Goal: Navigation & Orientation: Find specific page/section

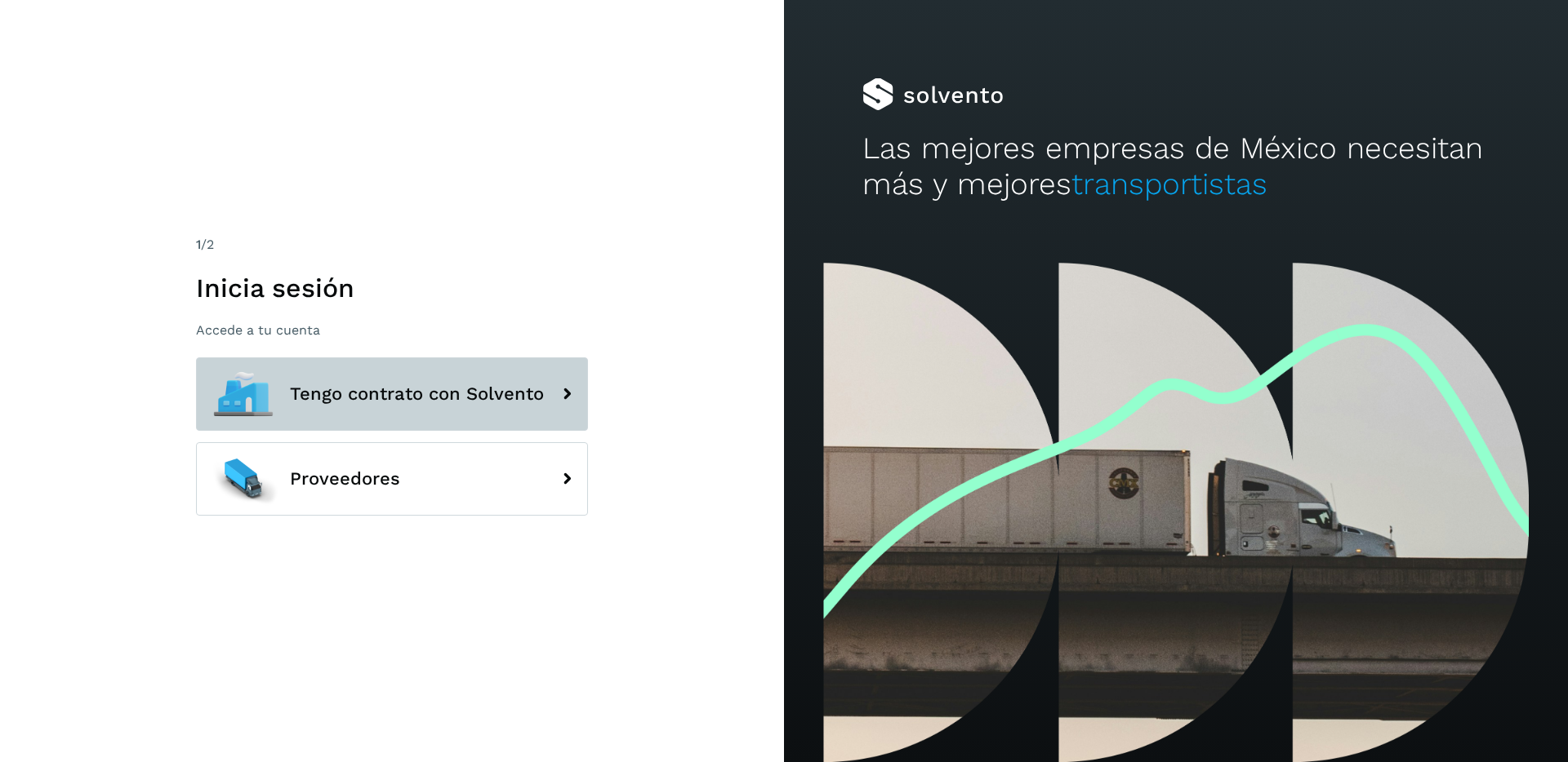
click at [527, 369] on button "Tengo contrato con Solvento" at bounding box center [392, 394] width 392 height 74
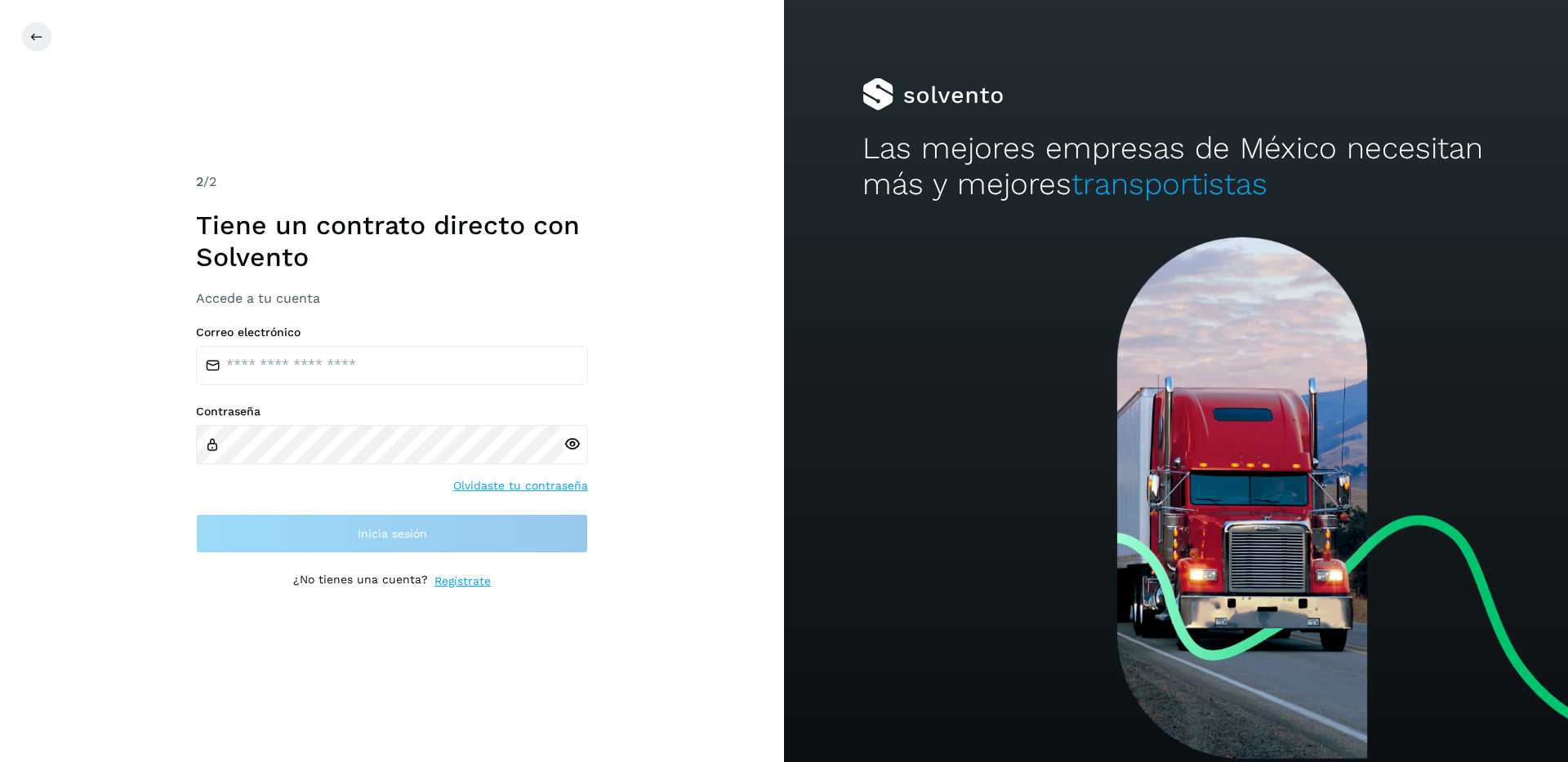
click at [53, 49] on div at bounding box center [805, 36] width 1568 height 31
click at [39, 41] on icon at bounding box center [36, 36] width 13 height 13
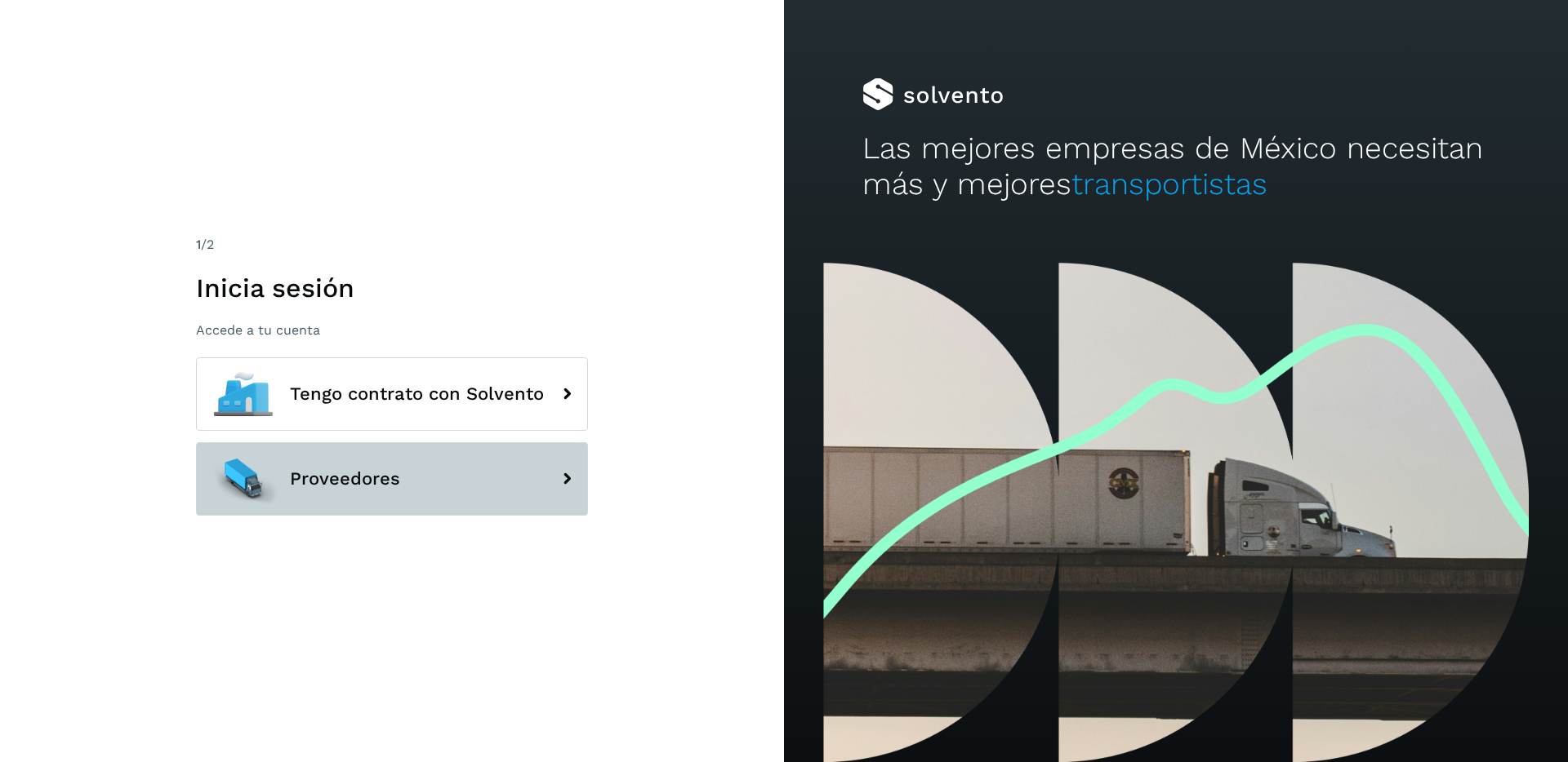
click at [460, 456] on button "Proveedores" at bounding box center [392, 479] width 392 height 74
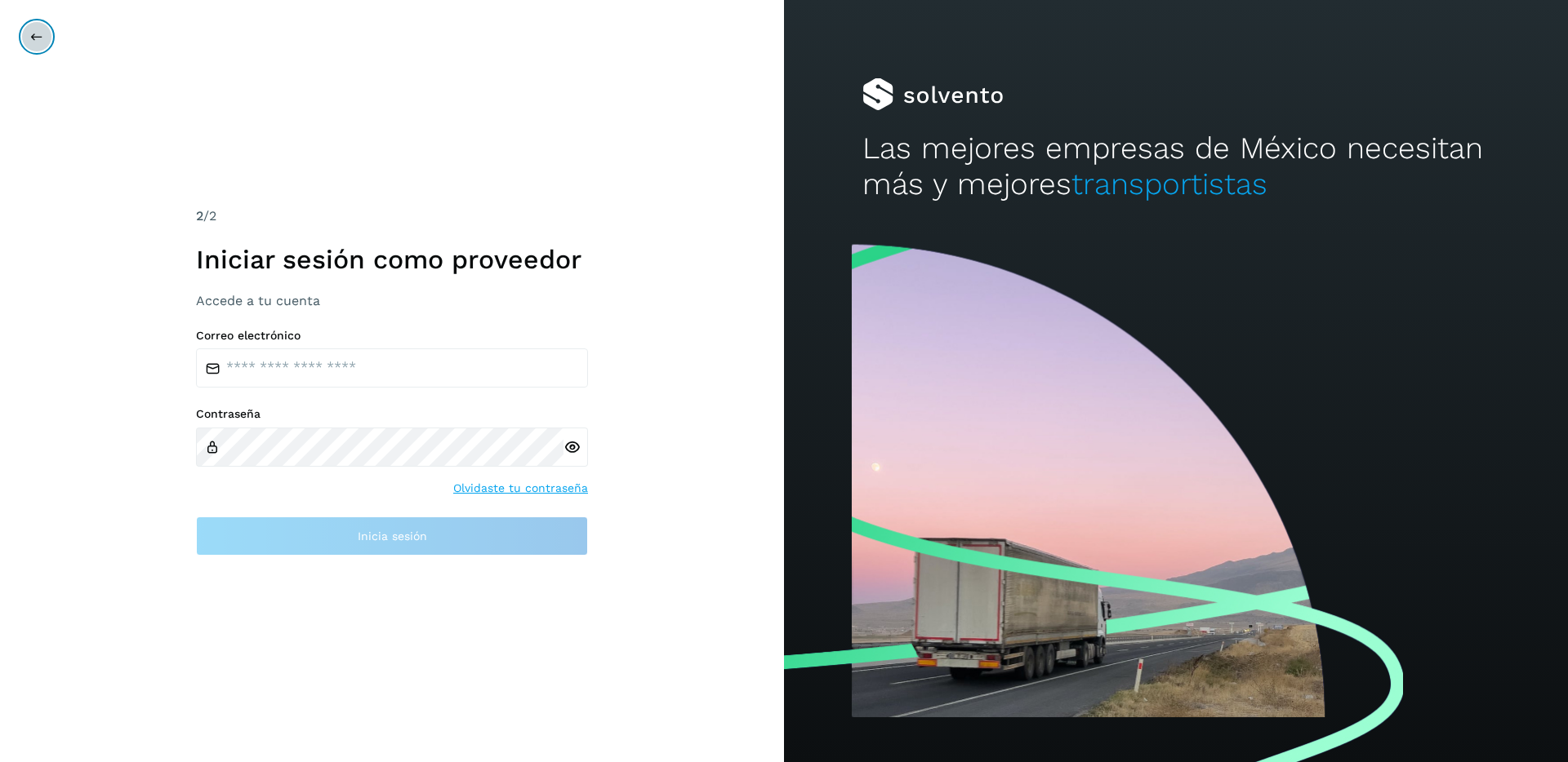
click at [42, 38] on icon at bounding box center [36, 36] width 13 height 13
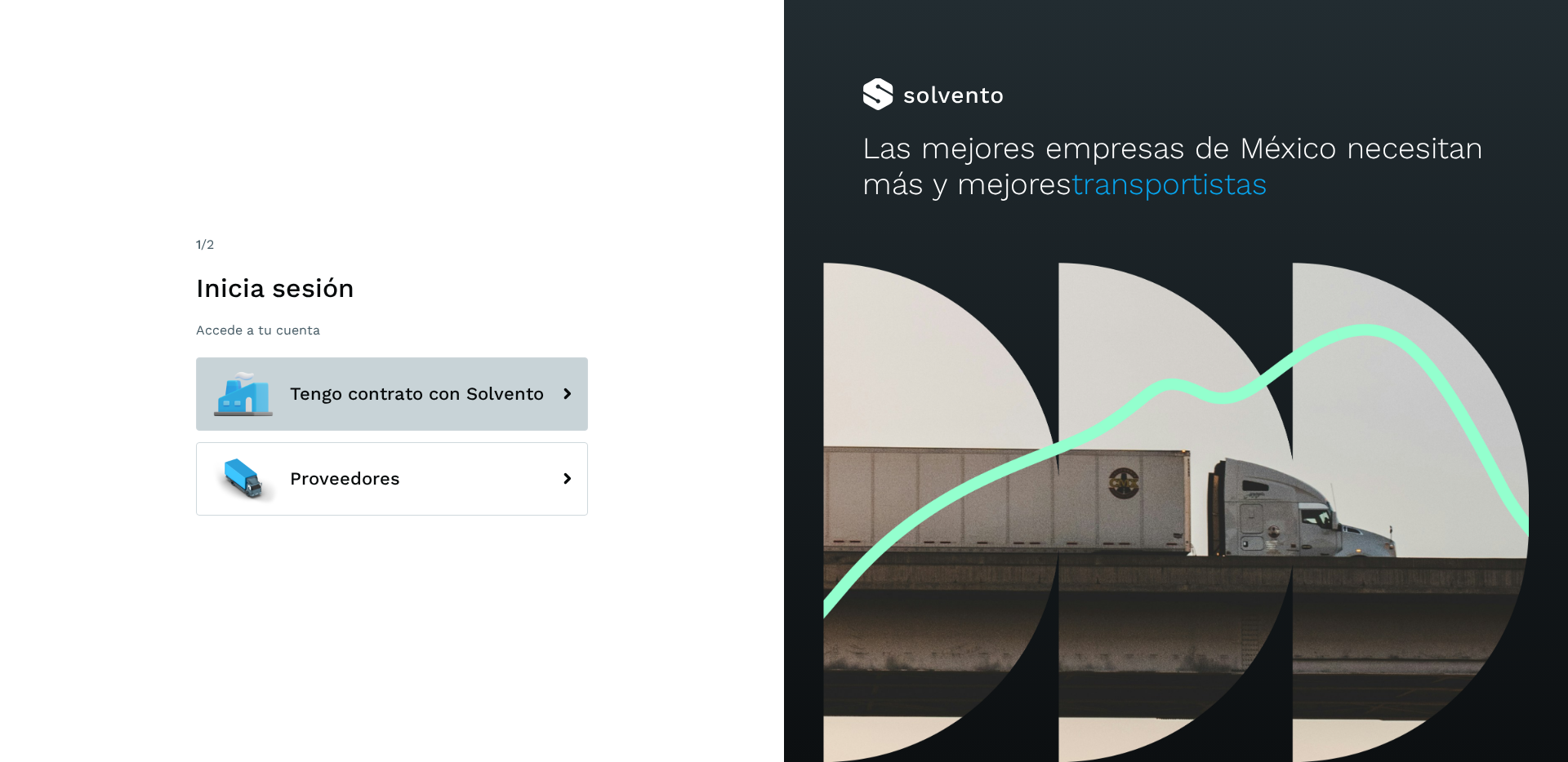
click at [559, 403] on icon at bounding box center [567, 394] width 33 height 33
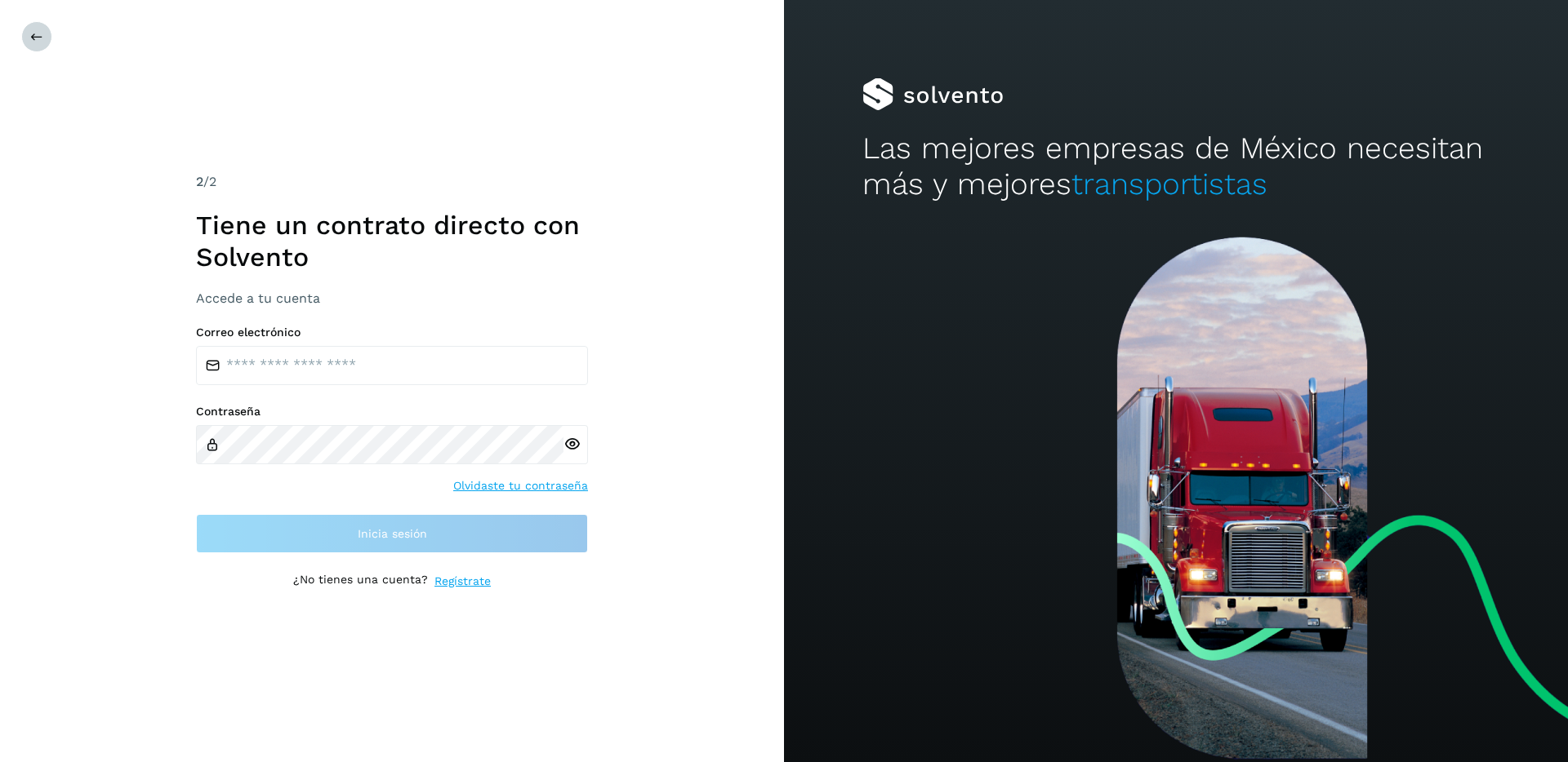
drag, startPoint x: 51, startPoint y: 54, endPoint x: 44, endPoint y: 49, distance: 8.6
click at [51, 53] on div "2 /2 Tiene un contrato directo con [PERSON_NAME] Accede a tu cuenta Correo elec…" at bounding box center [392, 381] width 784 height 762
click at [39, 43] on button at bounding box center [36, 36] width 31 height 31
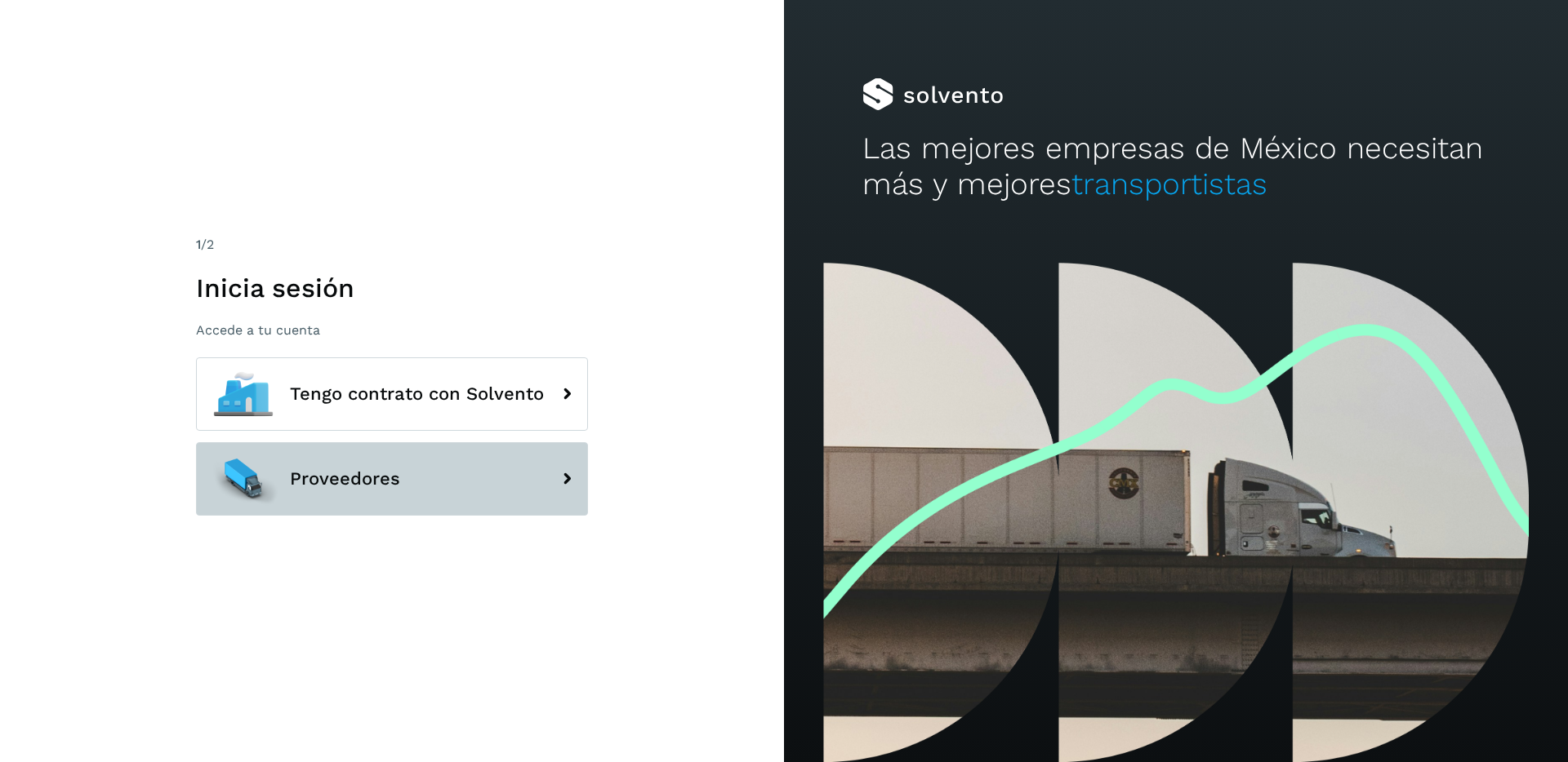
click at [395, 494] on button "Proveedores" at bounding box center [392, 479] width 392 height 74
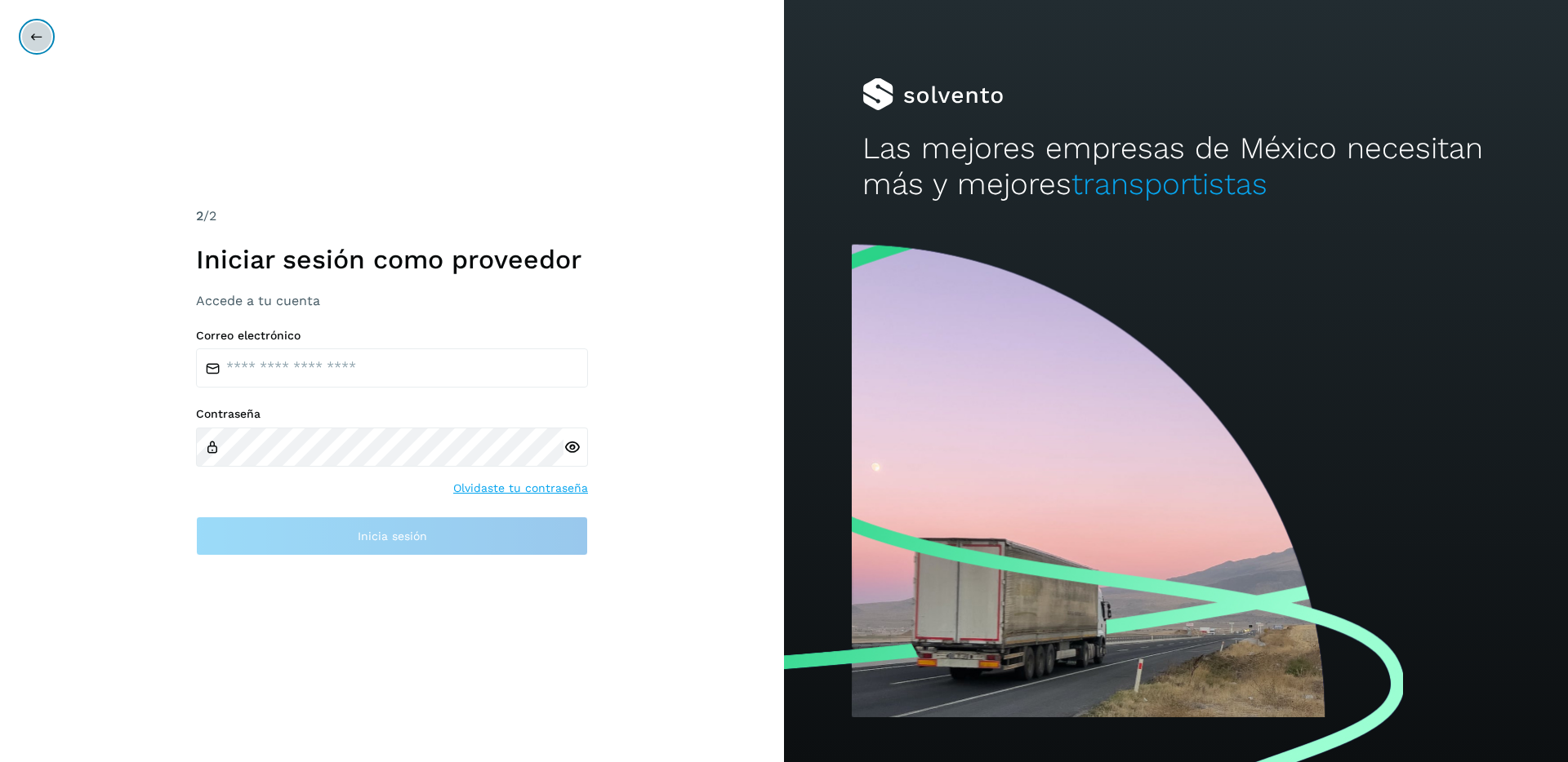
click at [34, 42] on icon at bounding box center [36, 36] width 13 height 13
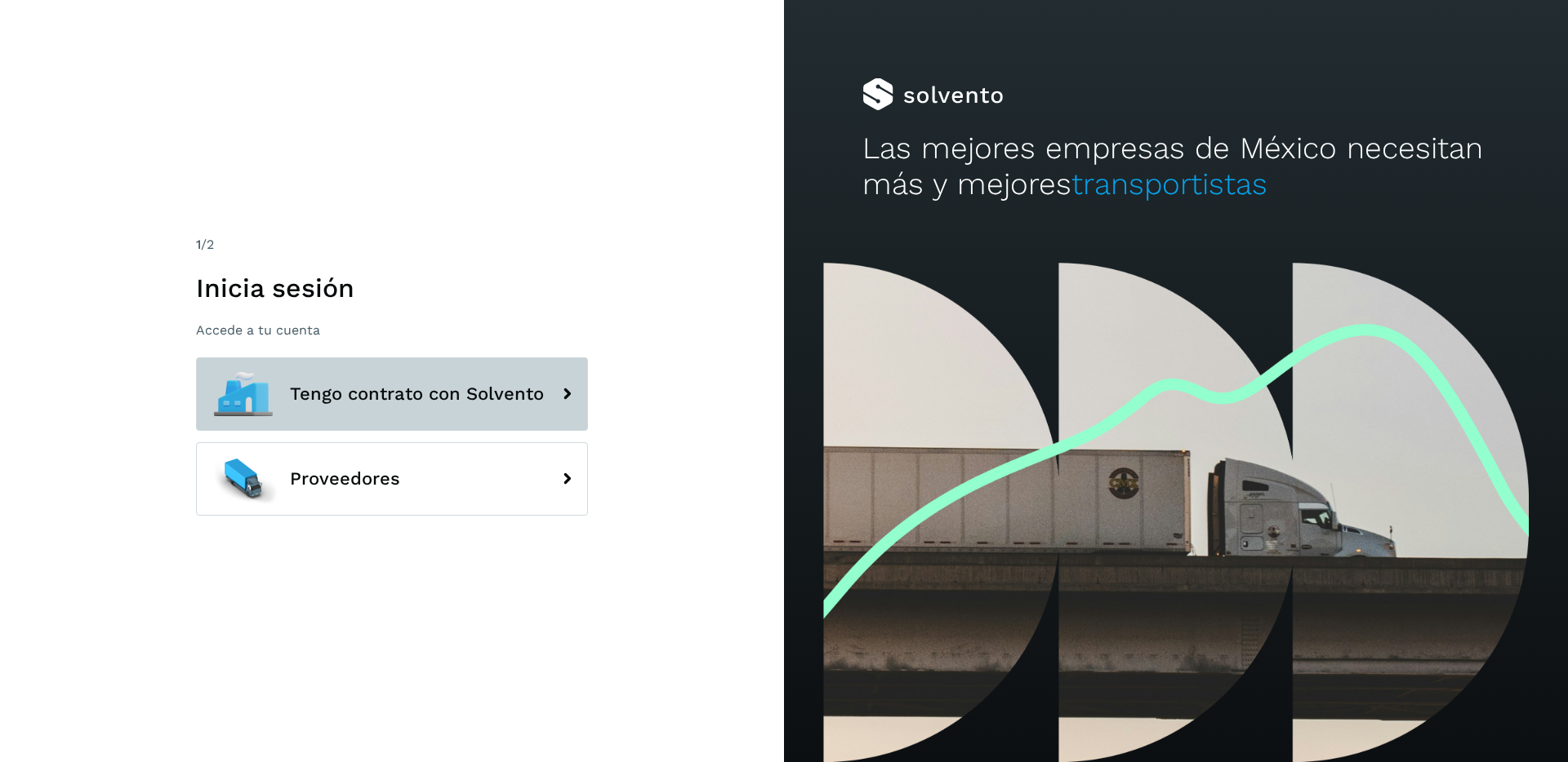
click at [347, 371] on button "Tengo contrato con Solvento" at bounding box center [392, 394] width 392 height 74
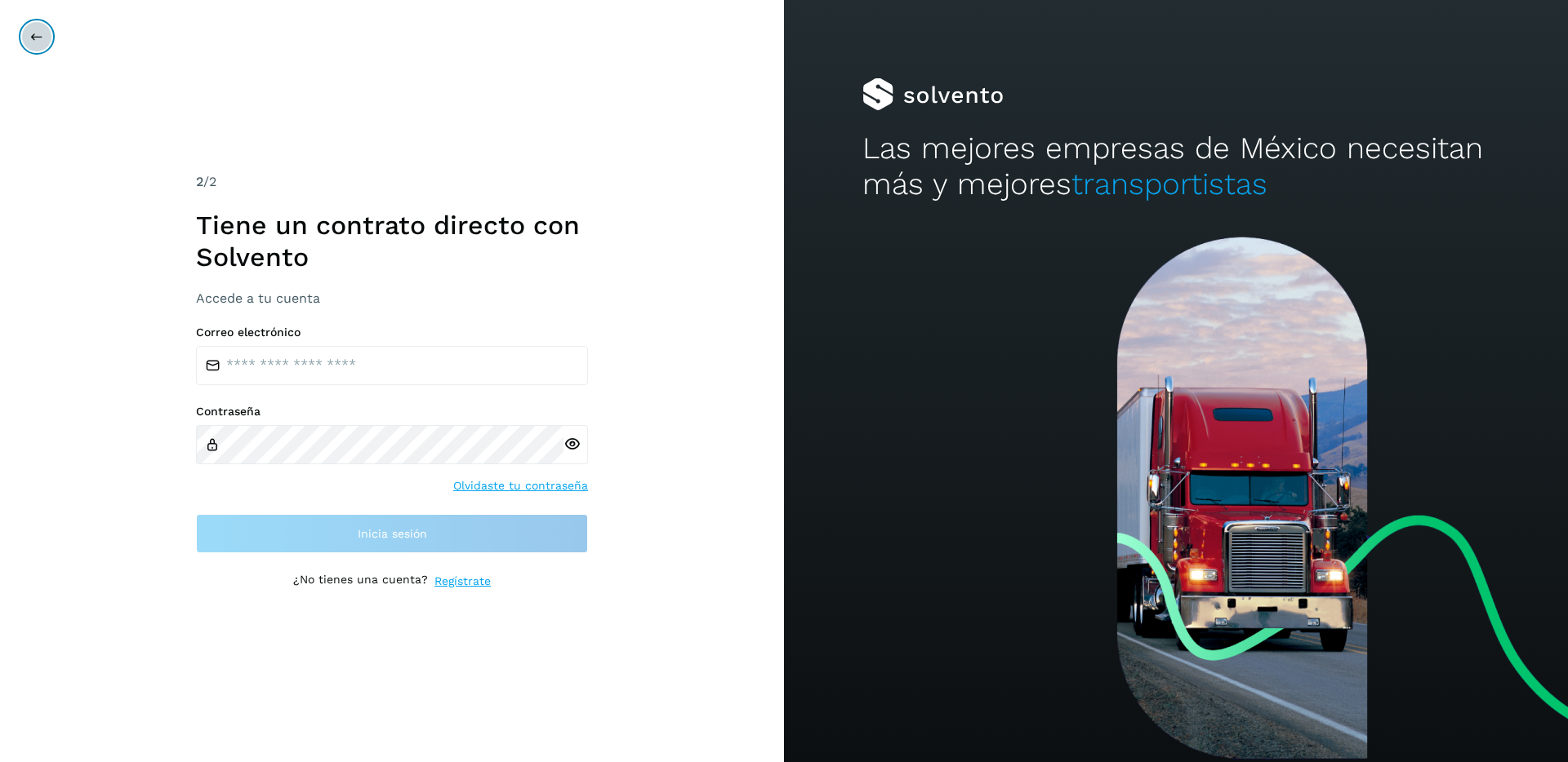
click at [33, 36] on icon at bounding box center [36, 36] width 13 height 13
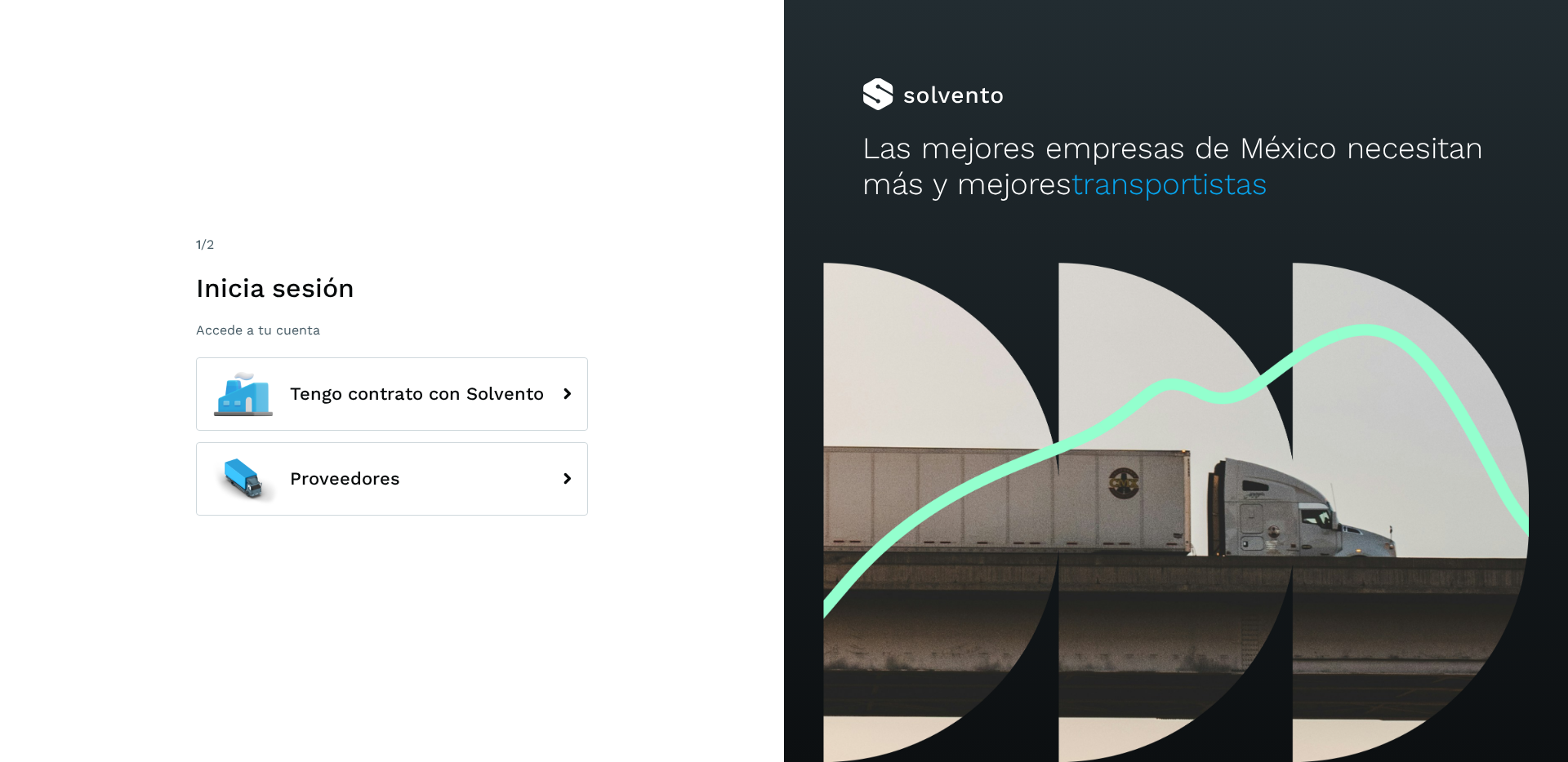
click at [474, 439] on div "Tengo contrato con Solvento Proveedores" at bounding box center [392, 442] width 392 height 170
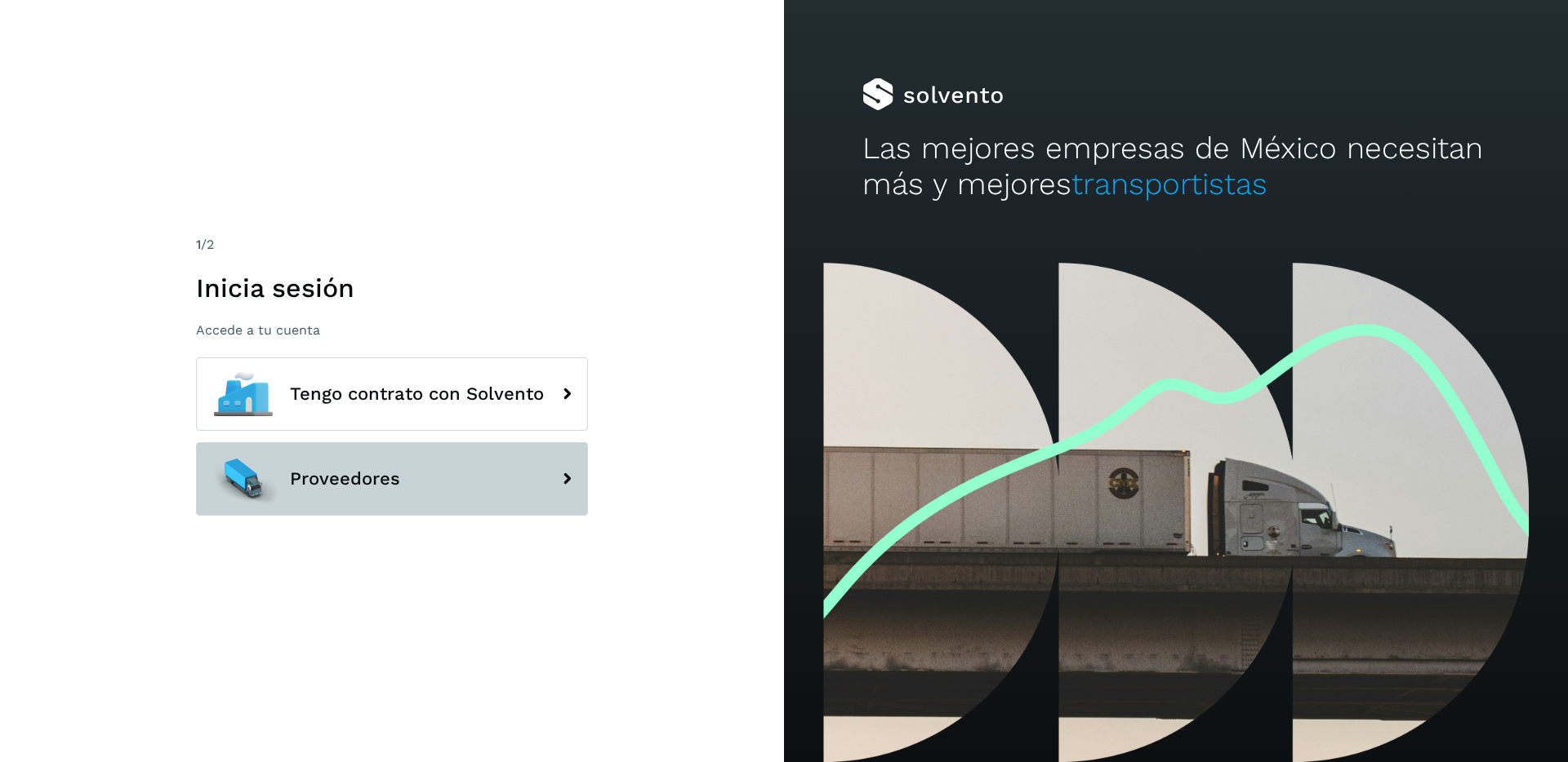
click at [496, 466] on button "Proveedores" at bounding box center [392, 479] width 392 height 74
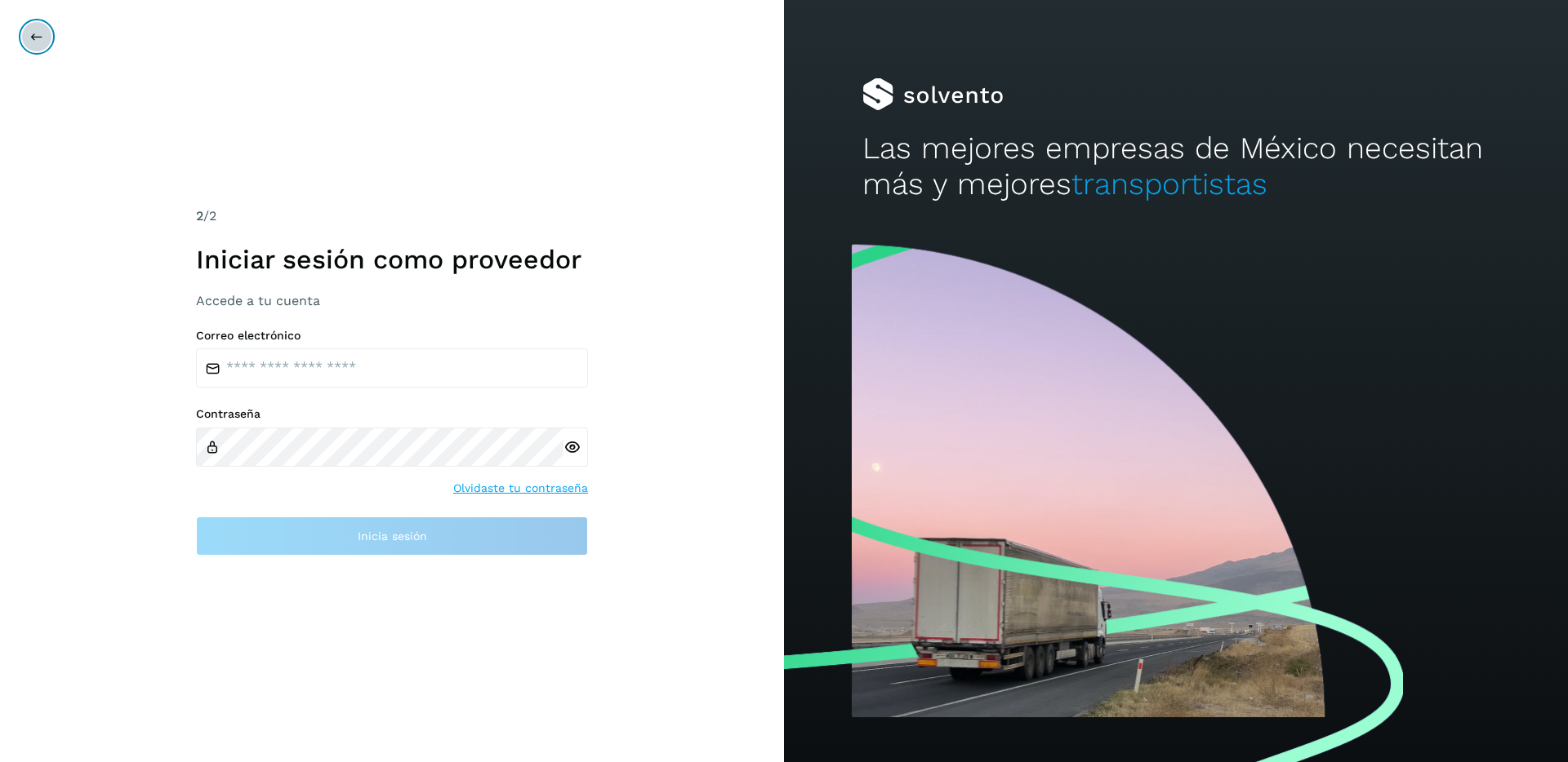
click at [41, 46] on button at bounding box center [36, 36] width 31 height 31
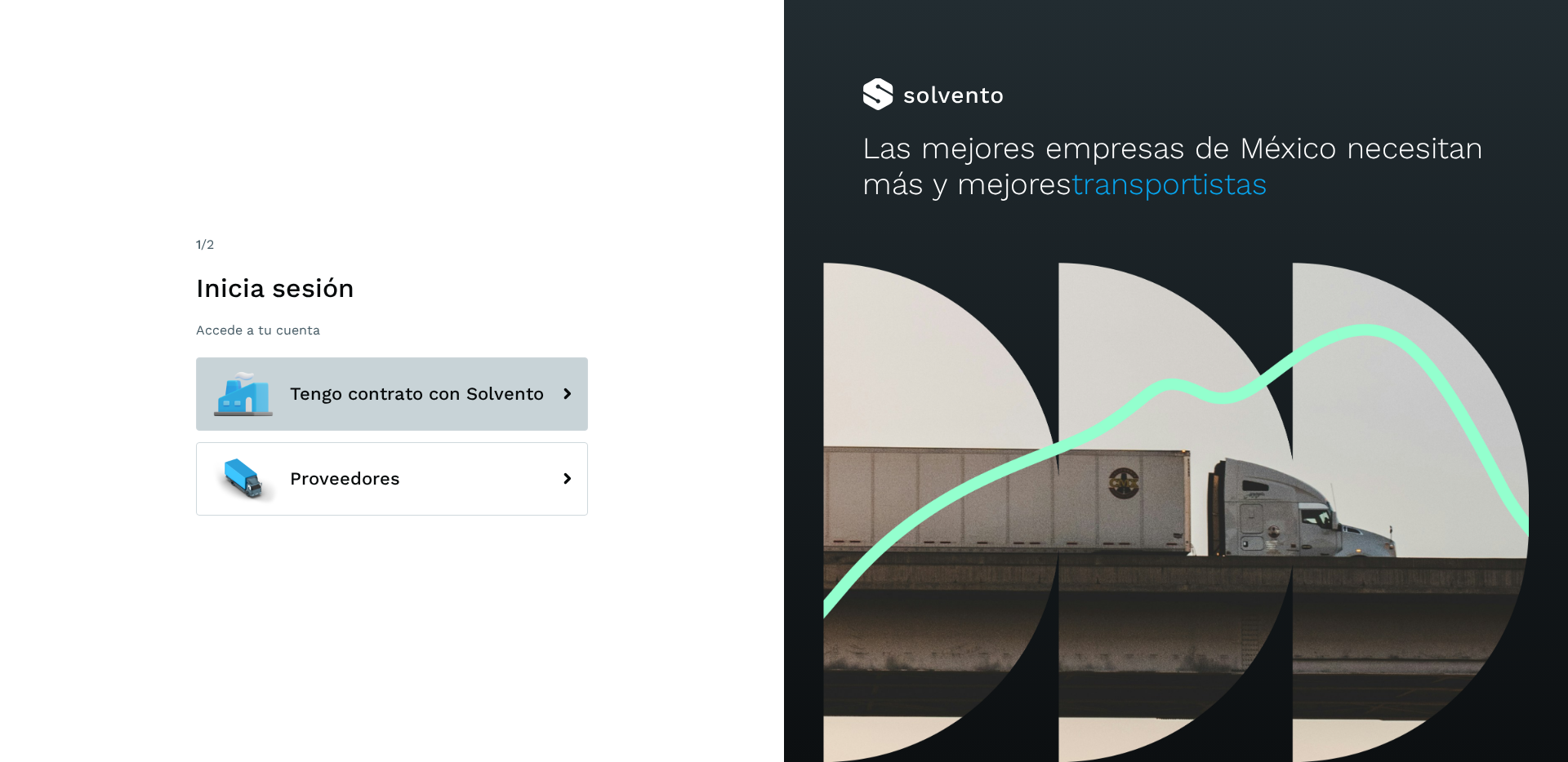
click at [528, 411] on button "Tengo contrato con Solvento" at bounding box center [392, 394] width 392 height 74
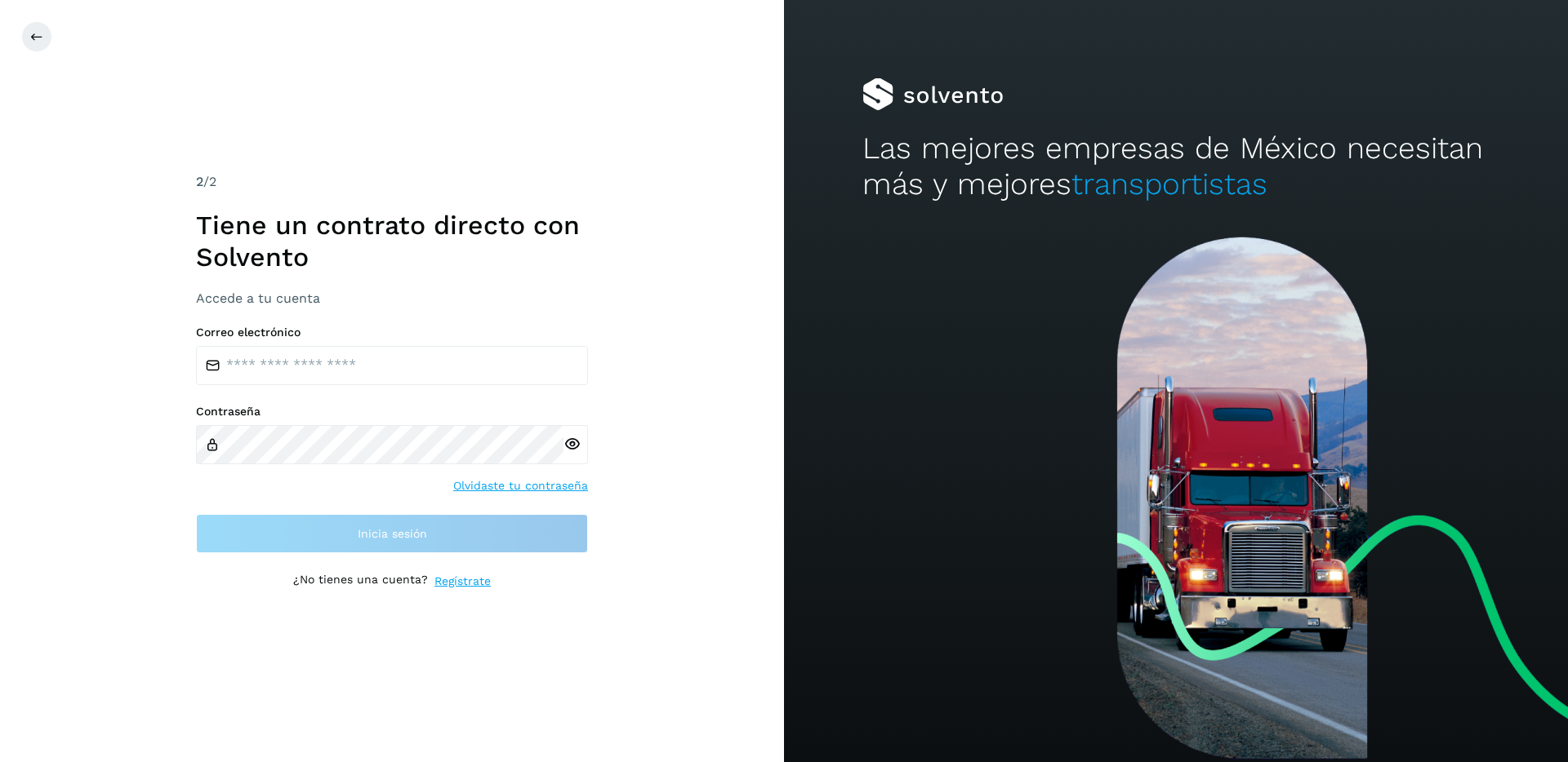
click at [57, 35] on div at bounding box center [805, 36] width 1568 height 31
click at [42, 38] on icon at bounding box center [36, 36] width 13 height 13
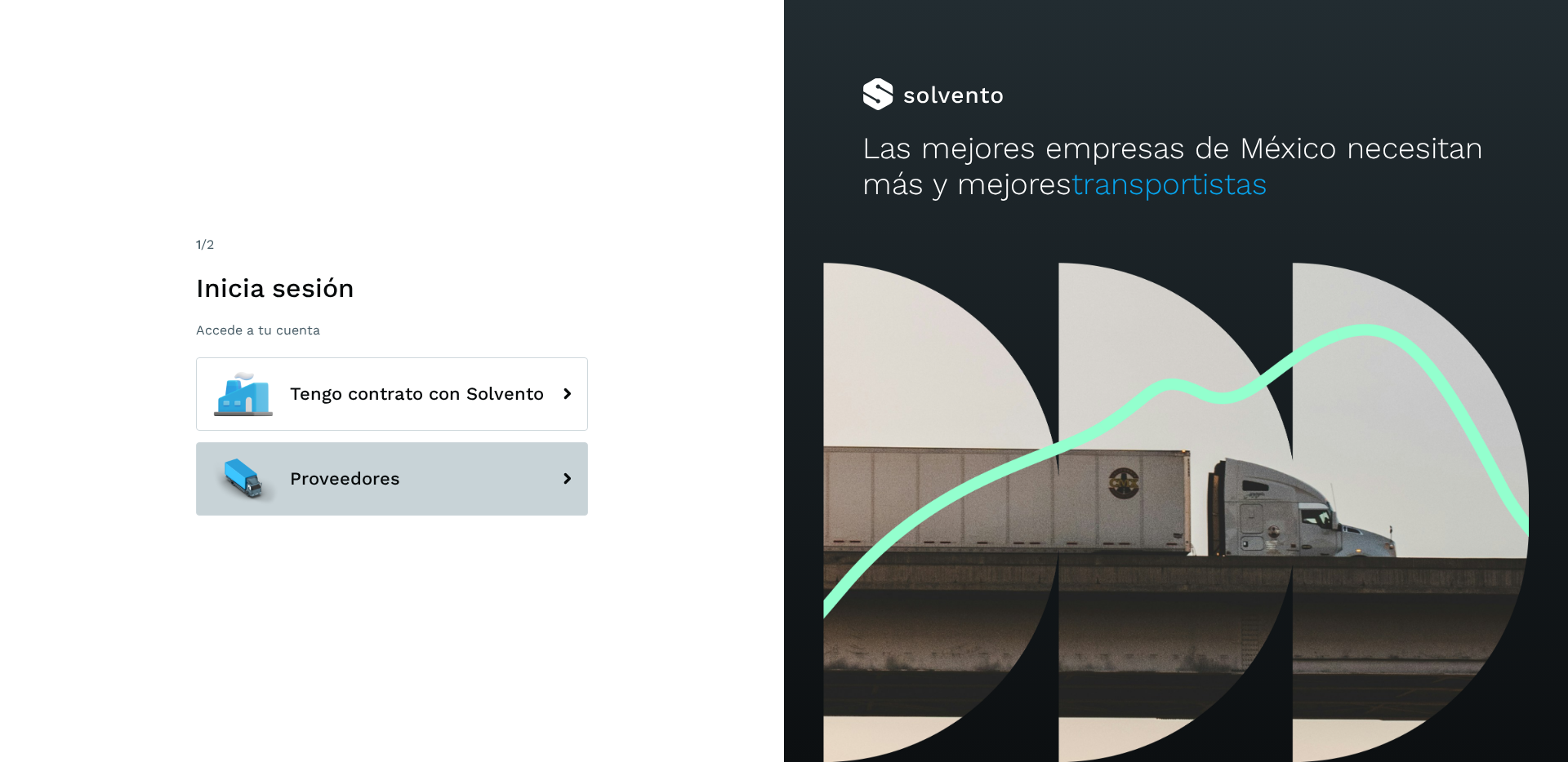
click at [539, 465] on button "Proveedores" at bounding box center [392, 479] width 392 height 74
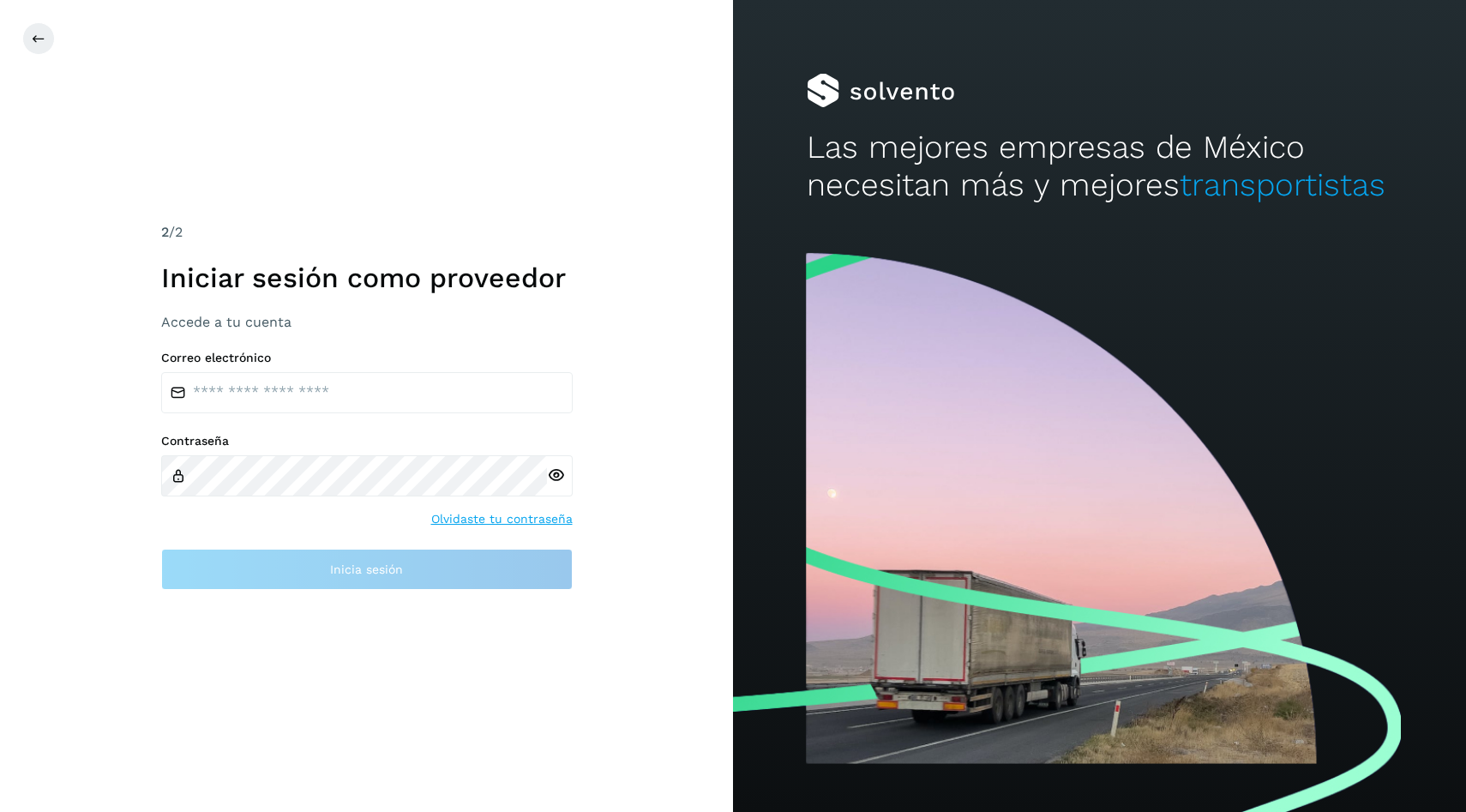
click at [814, 151] on h2 "Las mejores empresas de México necesitan más y mejores transportistas" at bounding box center [1100, 167] width 586 height 76
click at [1398, 187] on div "Las mejores empresas de México necesitan más y mejores transportistas" at bounding box center [1099, 122] width 733 height 244
